Goal: Navigation & Orientation: Find specific page/section

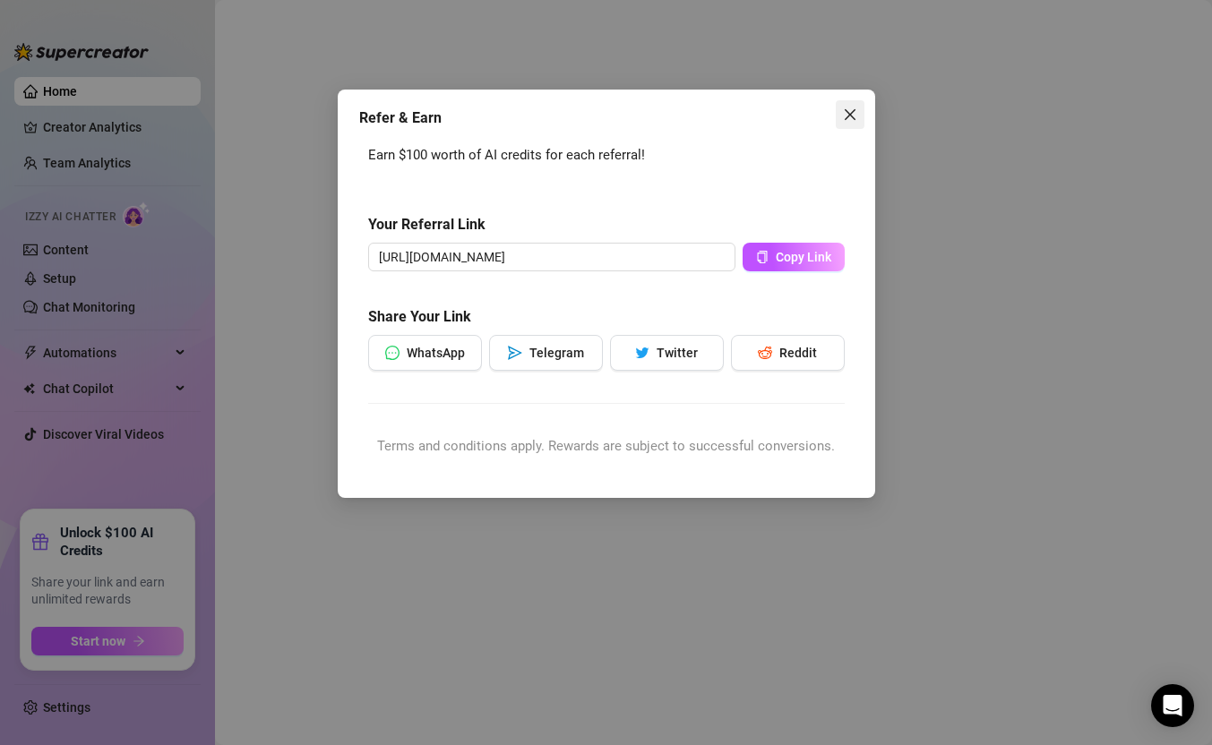
click at [853, 111] on icon "close" at bounding box center [850, 114] width 14 height 14
